Goal: Task Accomplishment & Management: Use online tool/utility

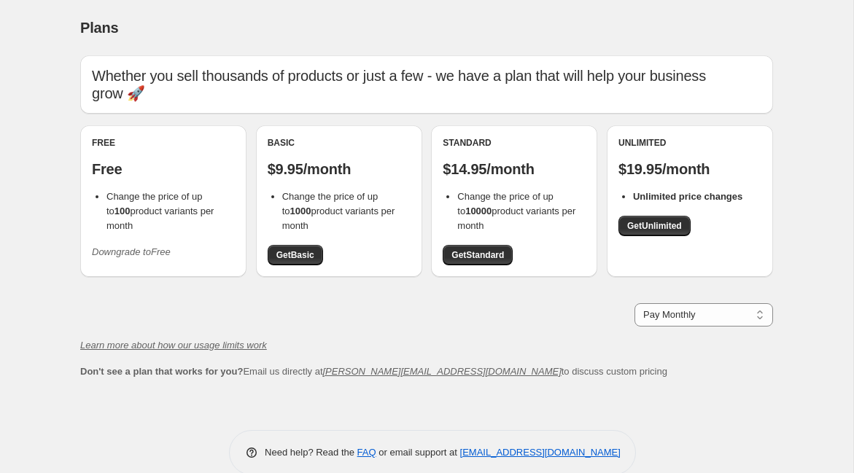
scroll to position [7, 0]
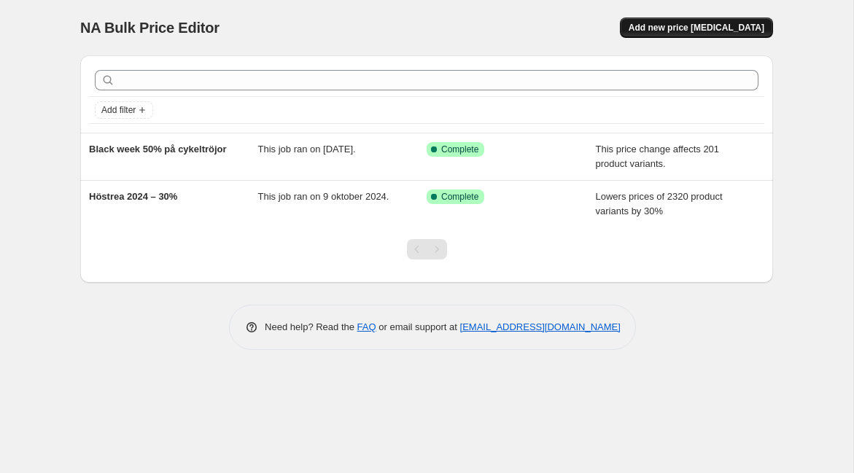
click at [689, 28] on span "Add new price [MEDICAL_DATA]" at bounding box center [697, 28] width 136 height 12
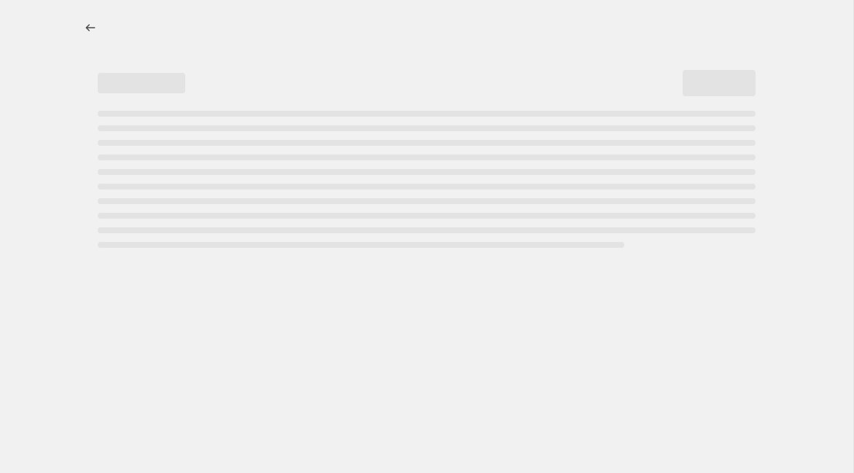
select select "percentage"
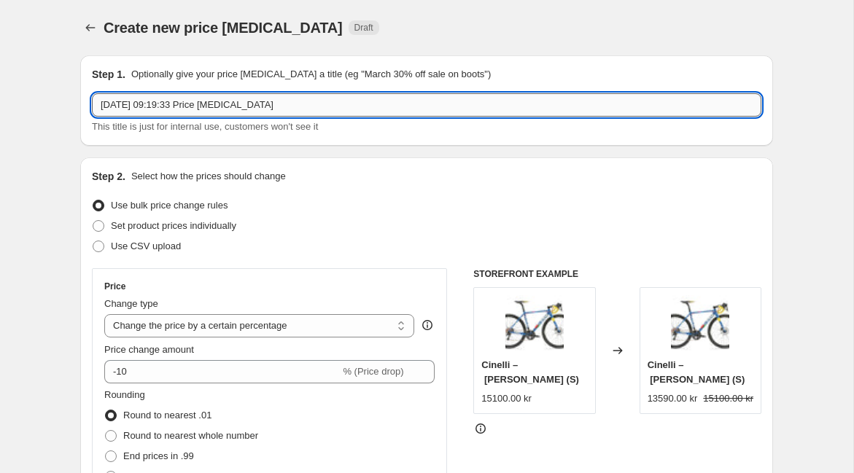
click at [124, 115] on input "[DATE] 09:19:33 Price [MEDICAL_DATA]" at bounding box center [427, 104] width 670 height 23
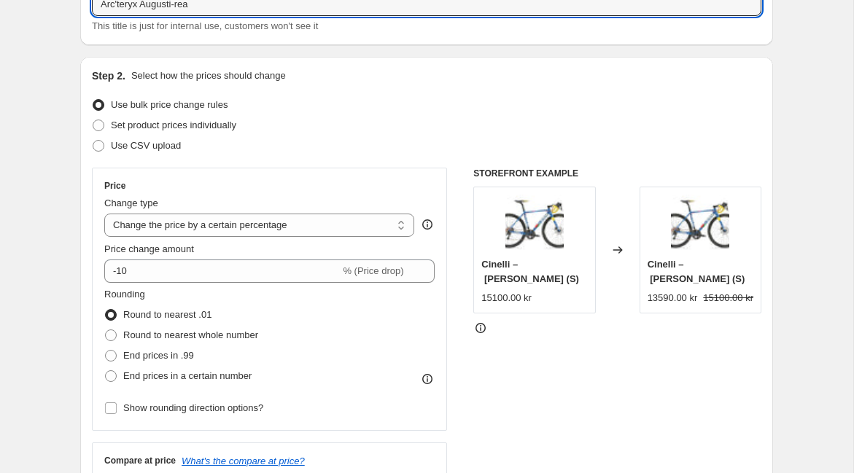
scroll to position [104, 0]
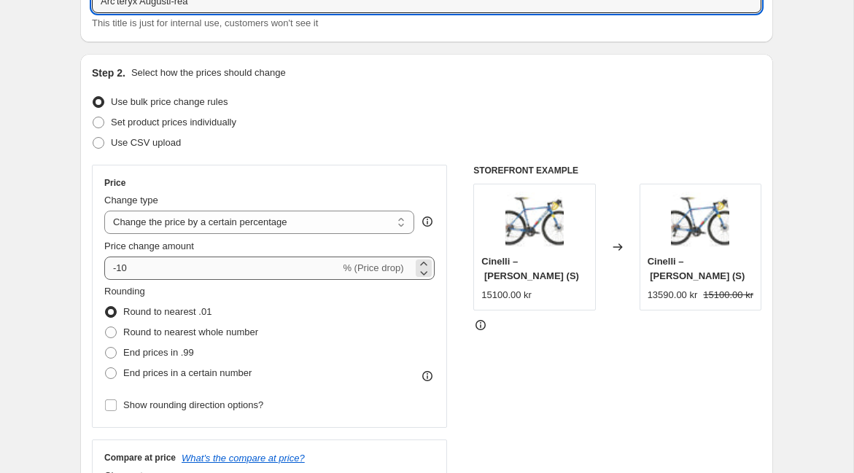
type input "Arc'teryx Augusti-rea"
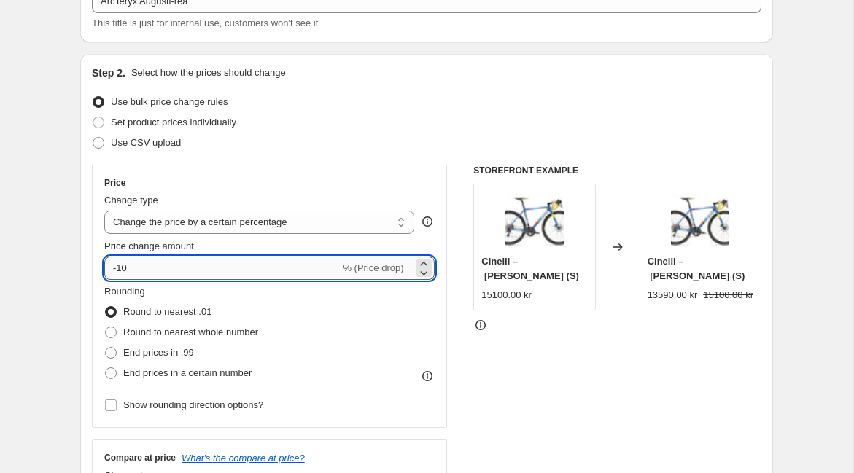
click at [165, 265] on input "-10" at bounding box center [222, 268] width 236 height 23
drag, startPoint x: 120, startPoint y: 266, endPoint x: 163, endPoint y: 272, distance: 42.7
click at [161, 272] on input "-54" at bounding box center [222, 268] width 236 height 23
type input "-30"
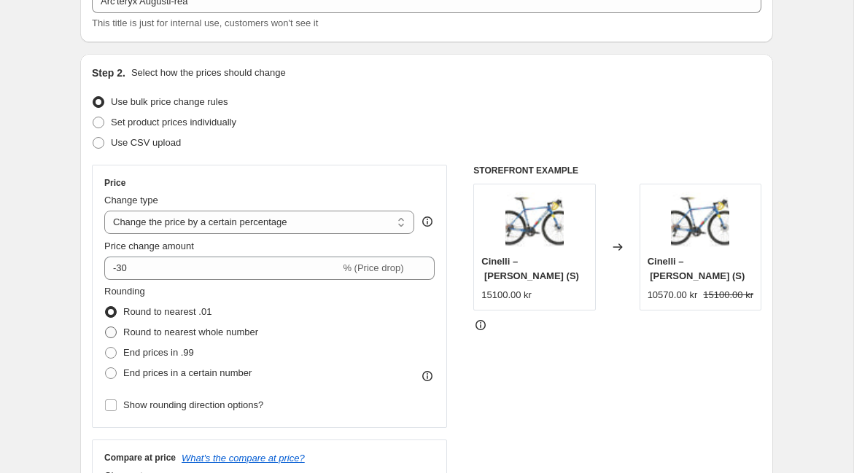
click at [112, 333] on span at bounding box center [111, 333] width 12 height 12
click at [106, 328] on input "Round to nearest whole number" at bounding box center [105, 327] width 1 height 1
radio input "true"
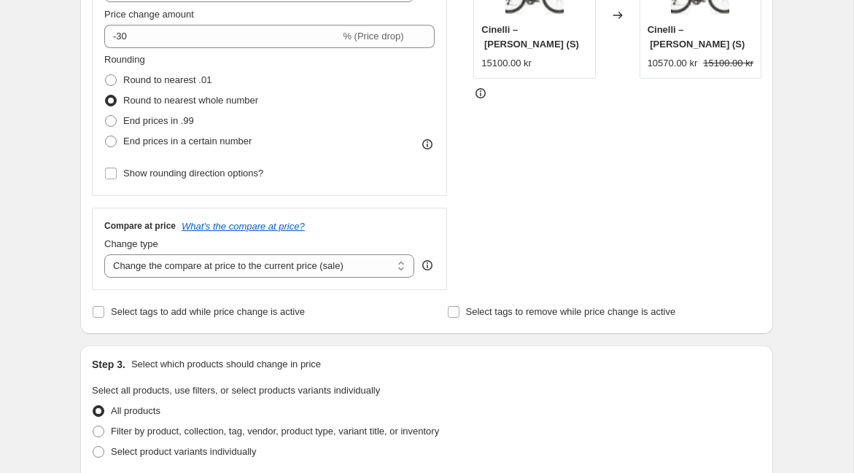
scroll to position [358, 0]
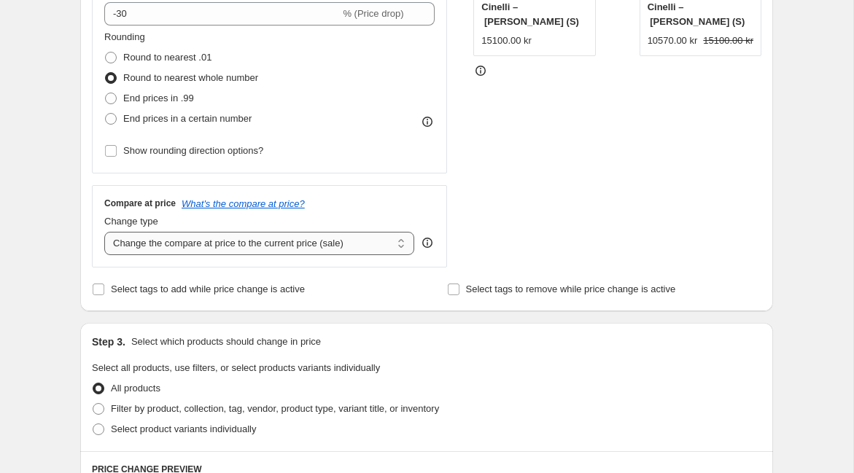
click at [155, 244] on select "Change the compare at price to the current price (sale) Change the compare at p…" at bounding box center [259, 243] width 310 height 23
click at [104, 232] on select "Change the compare at price to the current price (sale) Change the compare at p…" at bounding box center [259, 243] width 310 height 23
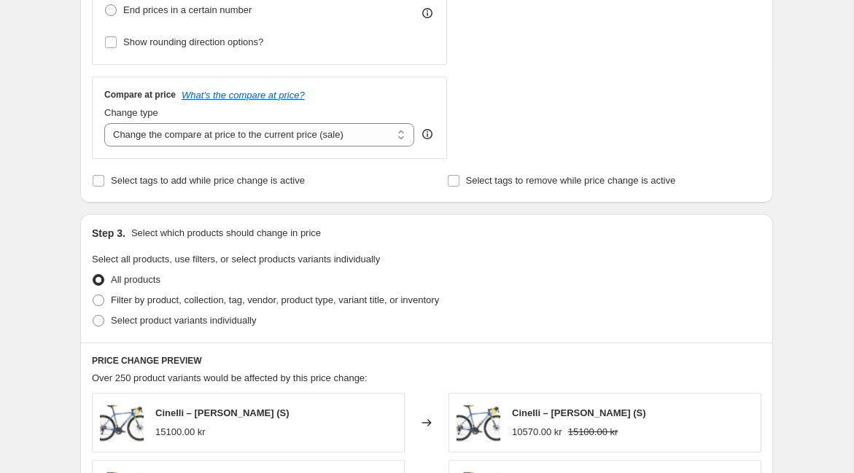
scroll to position [472, 0]
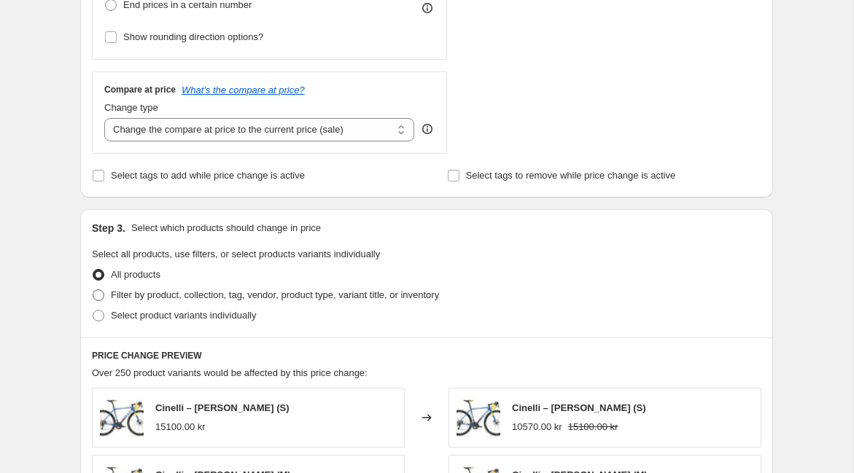
click at [98, 294] on span at bounding box center [99, 296] width 12 height 12
click at [93, 290] on input "Filter by product, collection, tag, vendor, product type, variant title, or inv…" at bounding box center [93, 290] width 1 height 1
radio input "true"
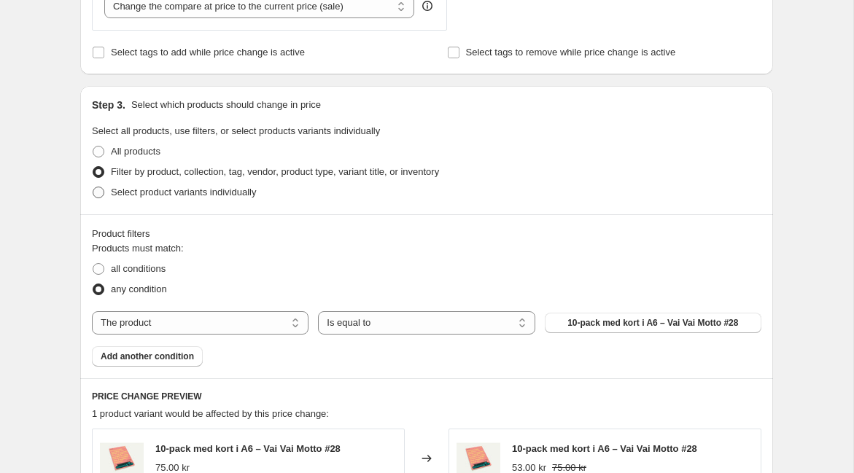
scroll to position [597, 0]
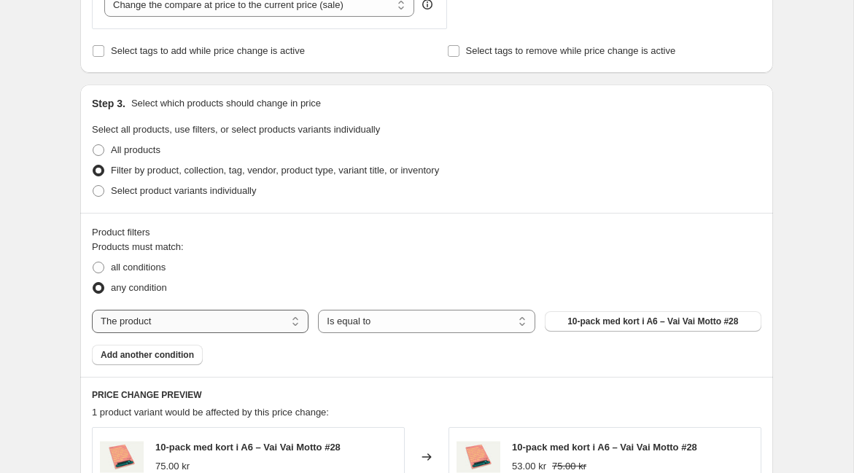
click at [203, 318] on select "The product The product's collection The product's tag The product's vendor The…" at bounding box center [200, 321] width 217 height 23
select select "collection"
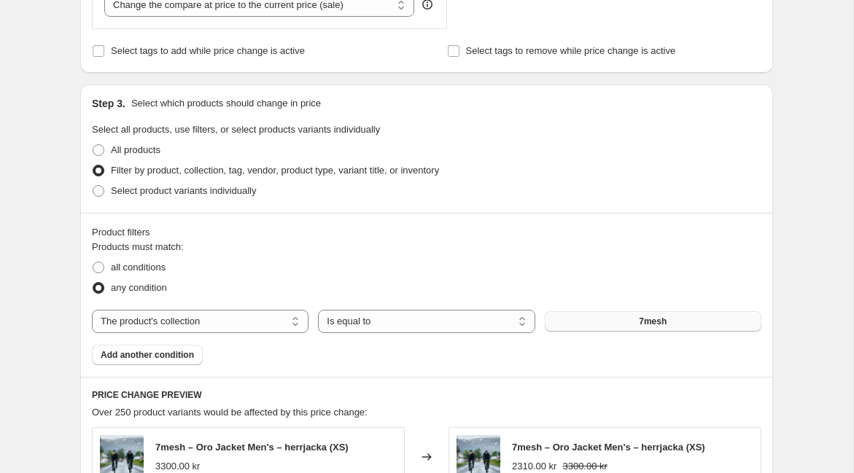
click at [560, 320] on button "7mesh" at bounding box center [653, 321] width 217 height 20
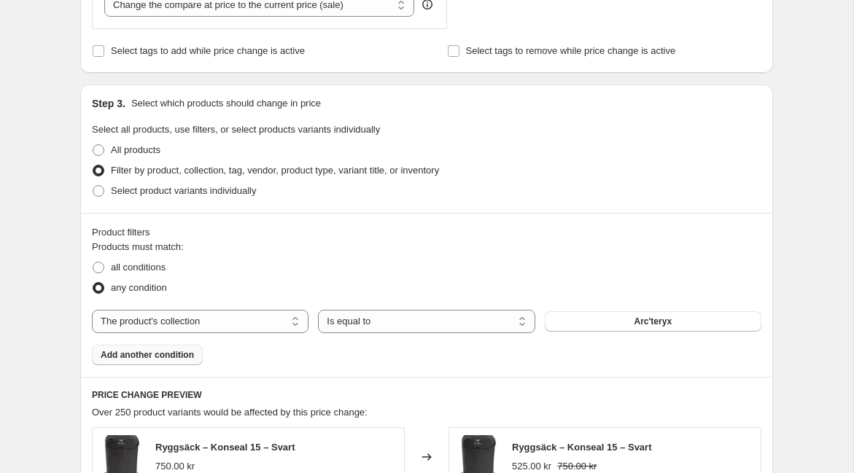
click at [157, 359] on span "Add another condition" at bounding box center [147, 355] width 93 height 12
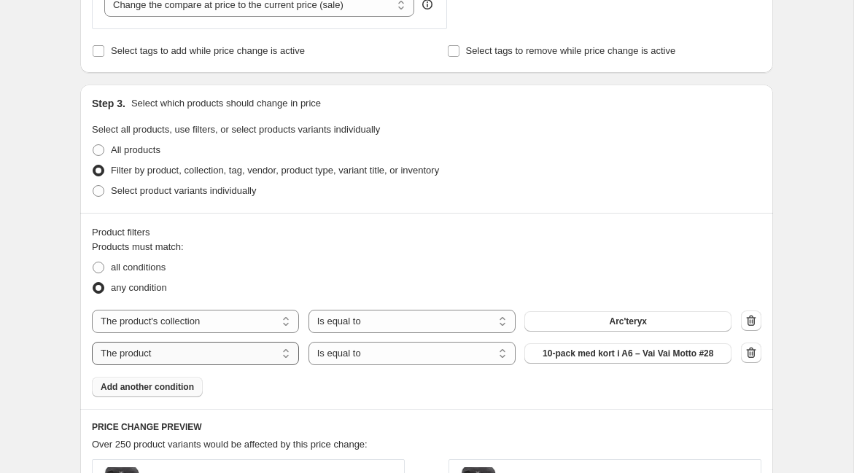
click at [155, 349] on select "The product The product's collection The product's tag The product's vendor The…" at bounding box center [195, 353] width 207 height 23
select select "inventory_quantity"
click at [347, 357] on select "Is equal to Is not equal to Is greater than Is less than" at bounding box center [412, 353] width 207 height 23
select select ">"
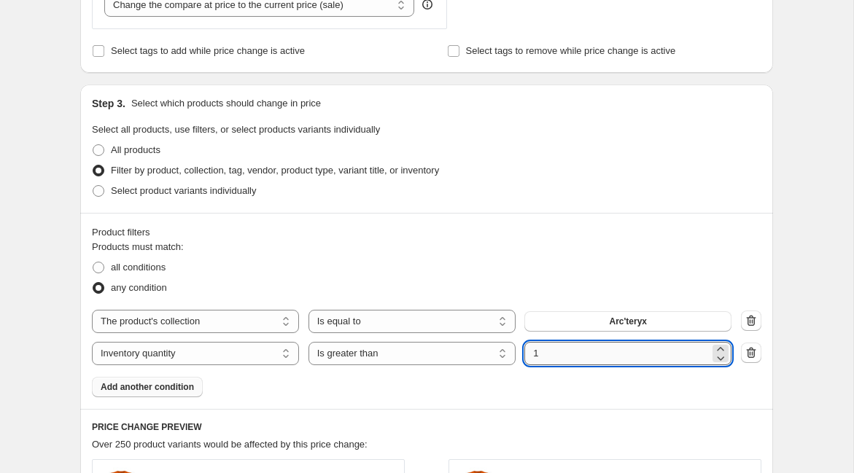
click at [544, 354] on input "1" at bounding box center [617, 353] width 185 height 23
type input "0"
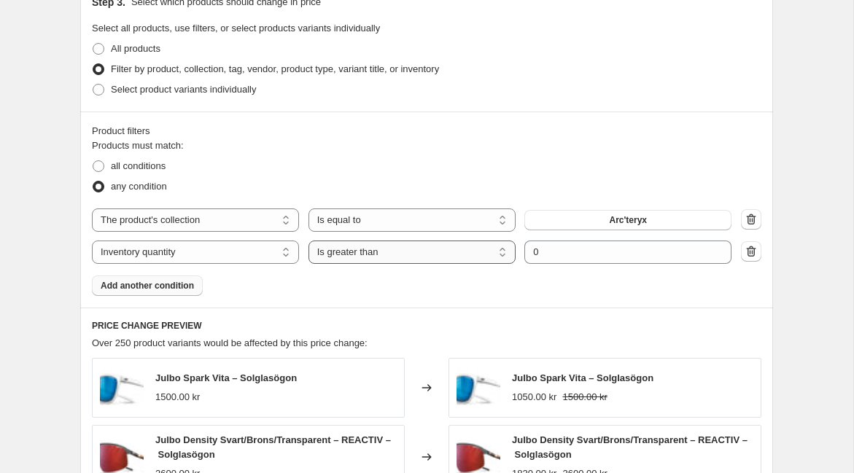
scroll to position [693, 0]
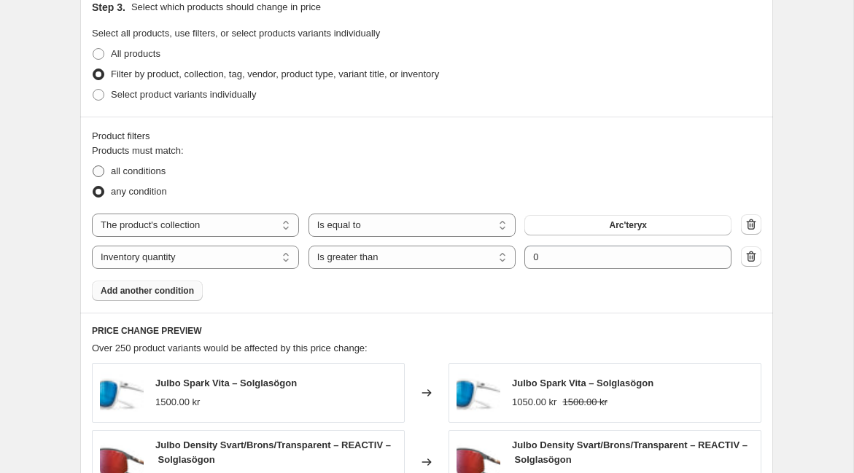
click at [104, 170] on span at bounding box center [99, 172] width 12 height 12
click at [93, 166] on input "all conditions" at bounding box center [93, 166] width 1 height 1
radio input "true"
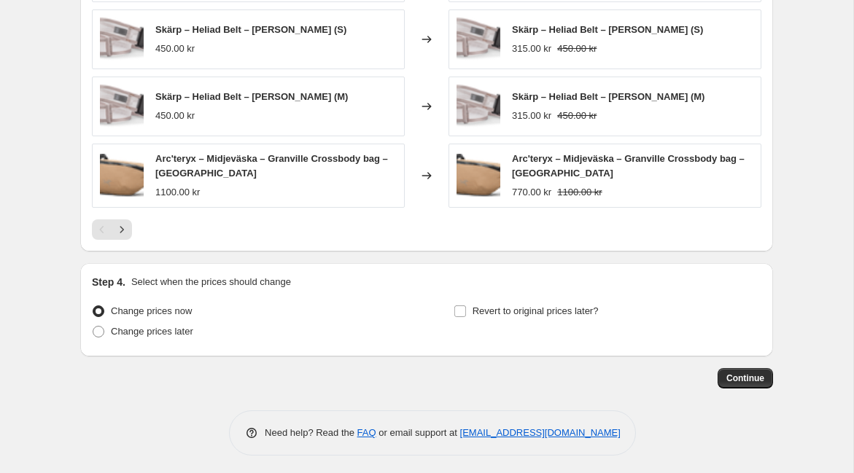
scroll to position [1185, 0]
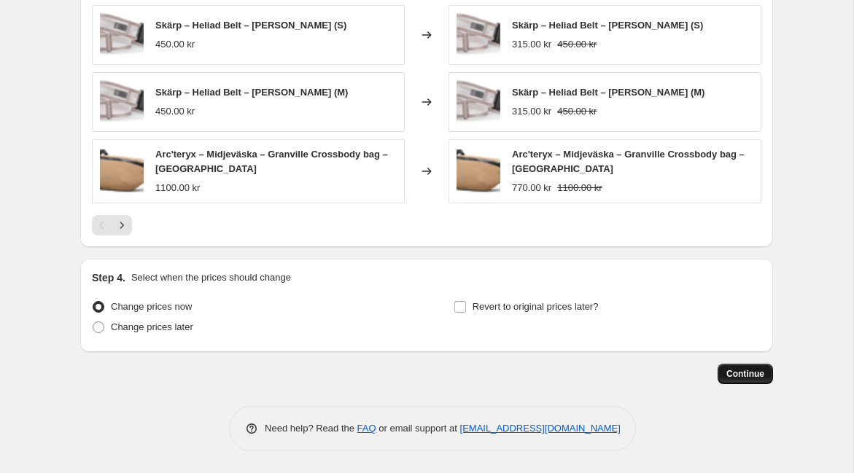
click at [742, 374] on span "Continue" at bounding box center [746, 374] width 38 height 12
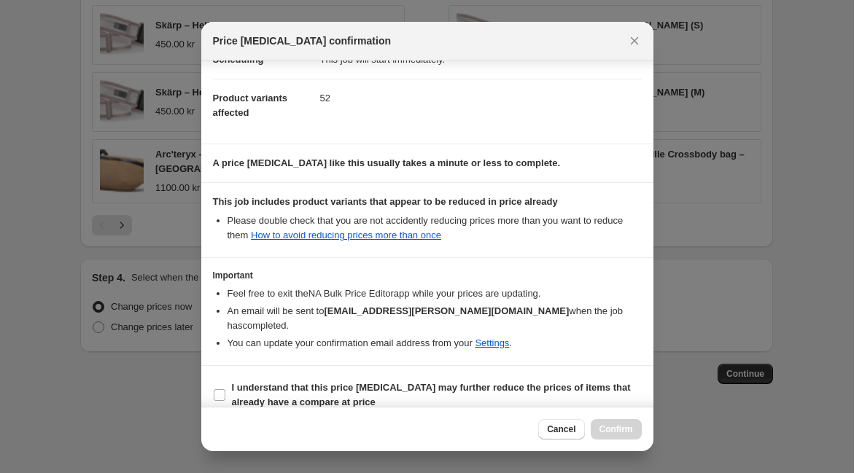
scroll to position [141, 0]
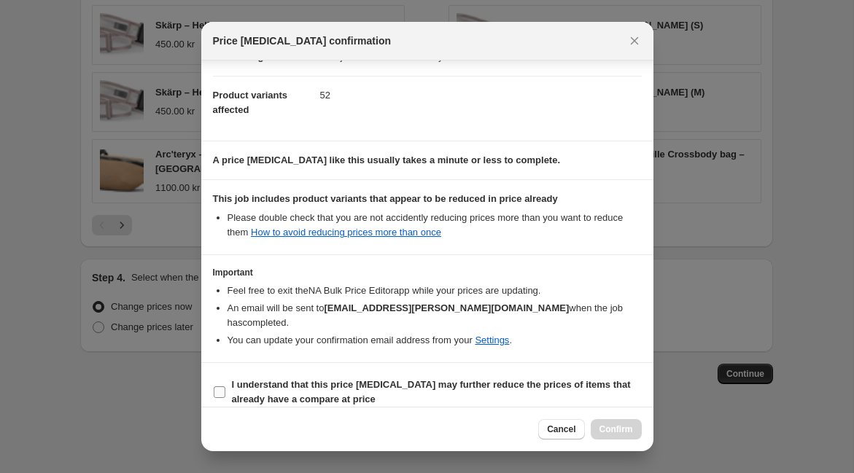
click at [222, 387] on input "I understand that this price change job may further reduce the prices of items …" at bounding box center [220, 393] width 12 height 12
checkbox input "true"
click at [606, 427] on span "Confirm" at bounding box center [617, 430] width 34 height 12
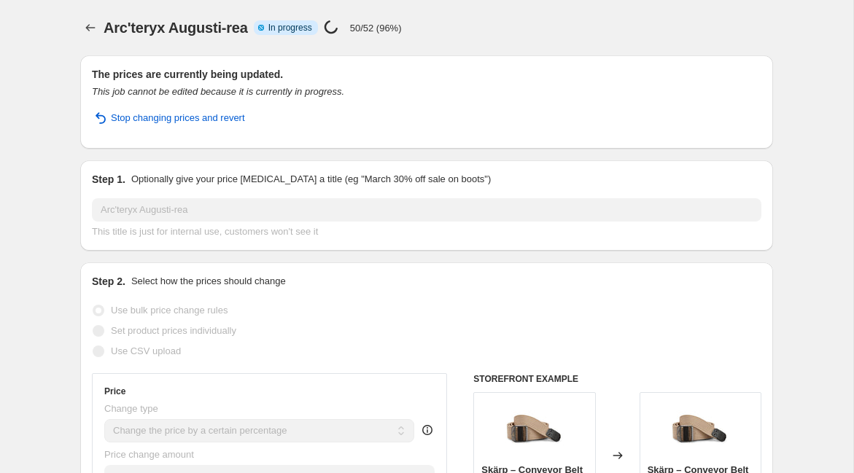
select select "percentage"
select select "collection"
select select "inventory_quantity"
select select ">"
